Goal: Find specific page/section: Find specific page/section

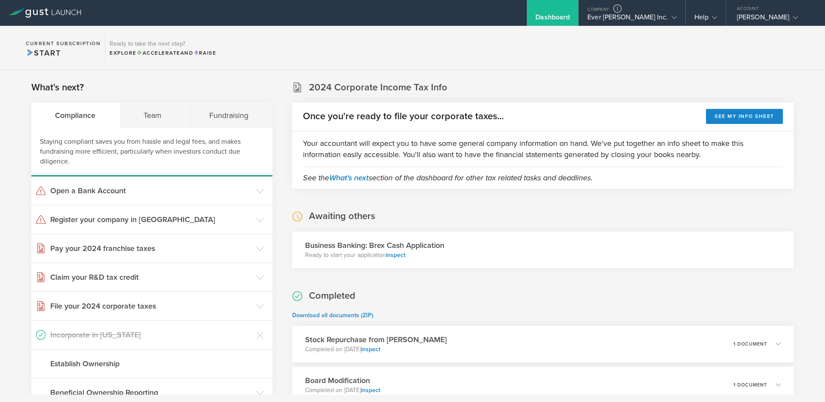
scroll to position [149, 0]
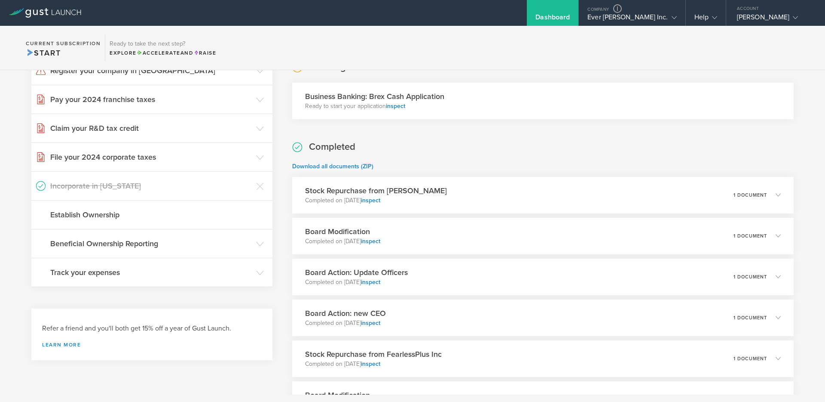
click at [420, 199] on p "Completed on [DATE] inspect" at bounding box center [376, 200] width 142 height 9
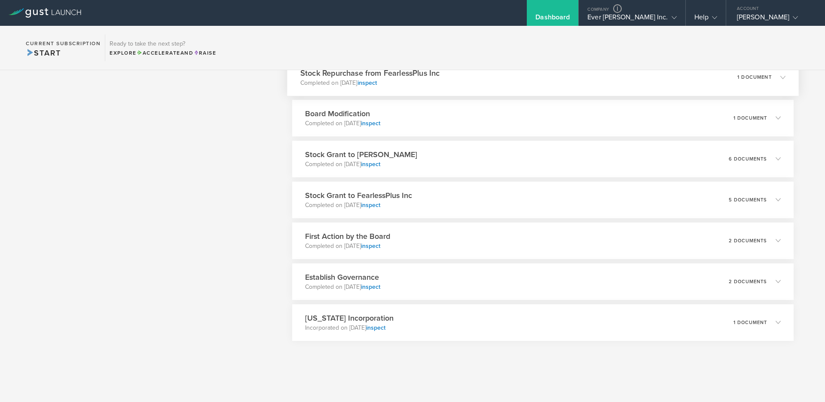
scroll to position [457, 0]
click at [417, 195] on div "Stock Grant to FearlessPlus Inc Completed on [DATE] inspect 5 documents" at bounding box center [543, 200] width 512 height 37
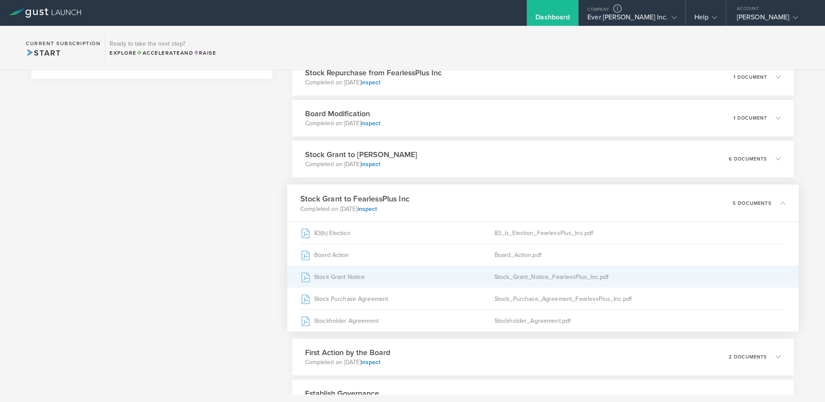
scroll to position [429, 0]
click at [346, 278] on div "Stock Grant Notice" at bounding box center [397, 277] width 194 height 21
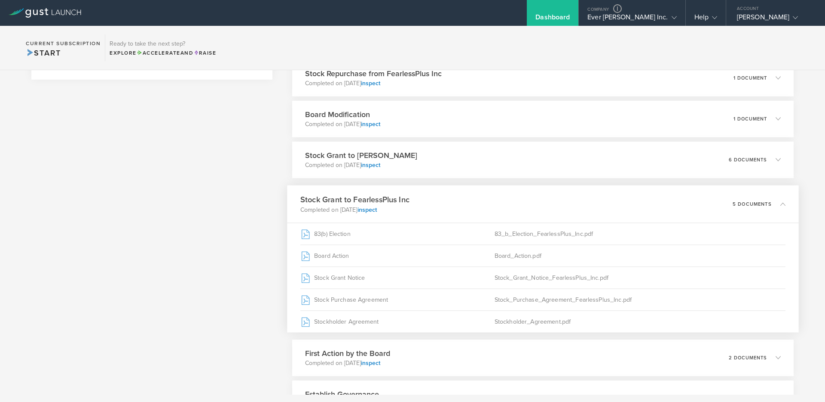
scroll to position [0, 0]
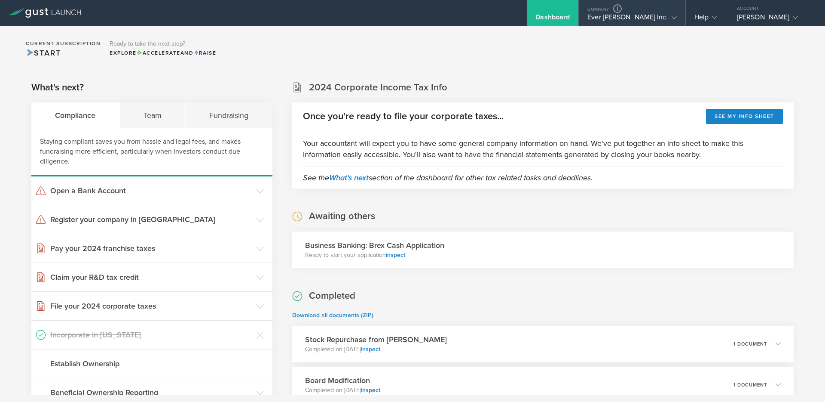
click at [671, 20] on gust-icon at bounding box center [672, 17] width 9 height 9
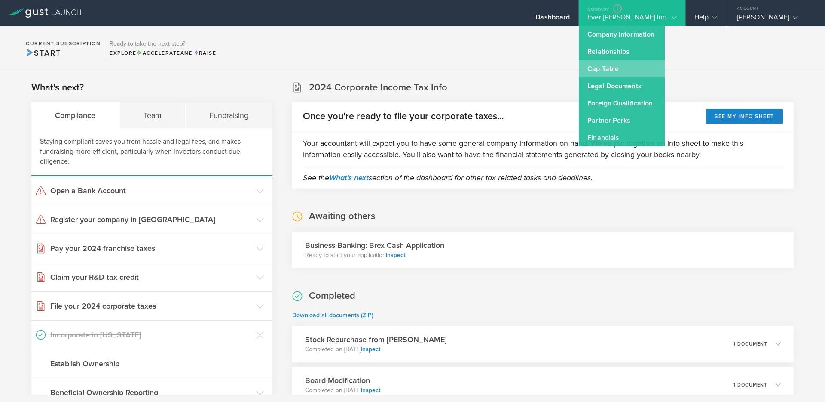
click at [641, 68] on link "Cap Table" at bounding box center [622, 68] width 86 height 17
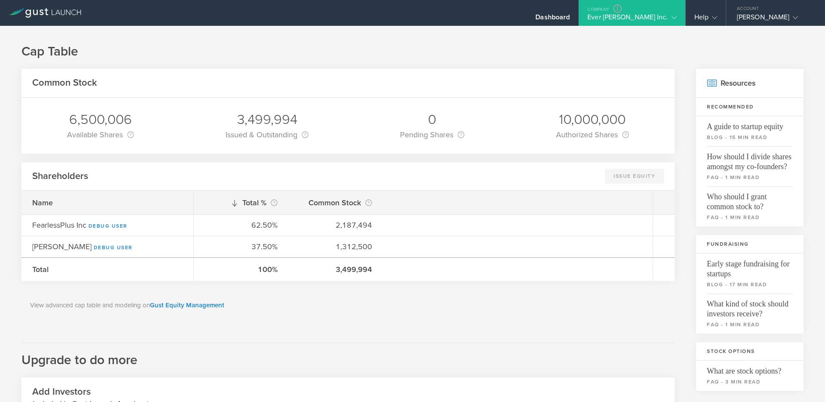
click at [365, 50] on h1 "Cap Table" at bounding box center [412, 51] width 782 height 17
